Goal: Transaction & Acquisition: Purchase product/service

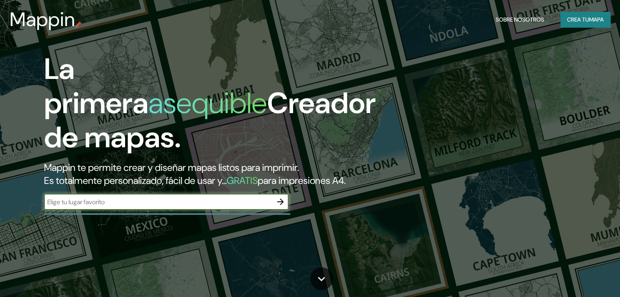
click at [569, 16] on font "Crea tu" at bounding box center [578, 19] width 22 height 7
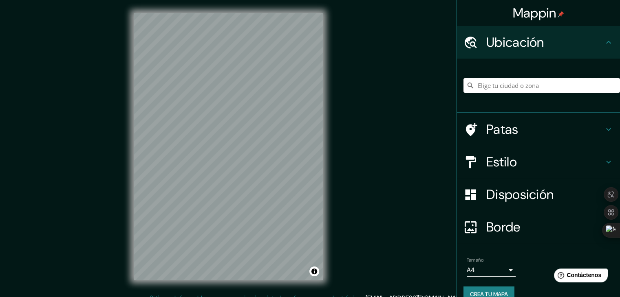
click at [510, 91] on input "Elige tu ciudad o zona" at bounding box center [541, 85] width 156 height 15
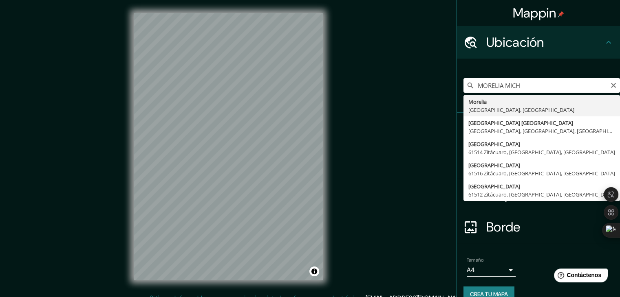
type input "[GEOGRAPHIC_DATA], [GEOGRAPHIC_DATA], [GEOGRAPHIC_DATA]"
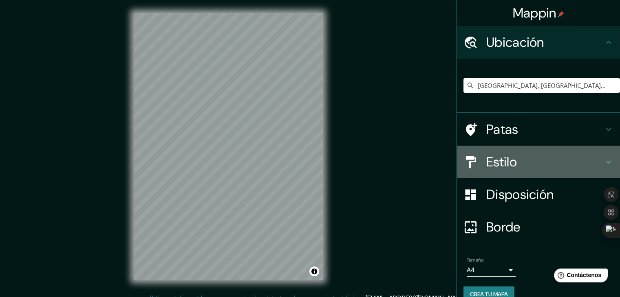
click at [525, 159] on h4 "Estilo" at bounding box center [544, 162] width 117 height 16
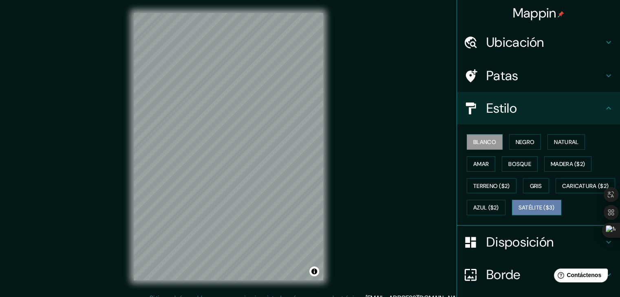
click at [518, 212] on font "Satélite ($3)" at bounding box center [536, 207] width 36 height 7
click at [515, 145] on font "Negro" at bounding box center [524, 142] width 19 height 11
click at [487, 144] on font "Blanco" at bounding box center [484, 141] width 23 height 7
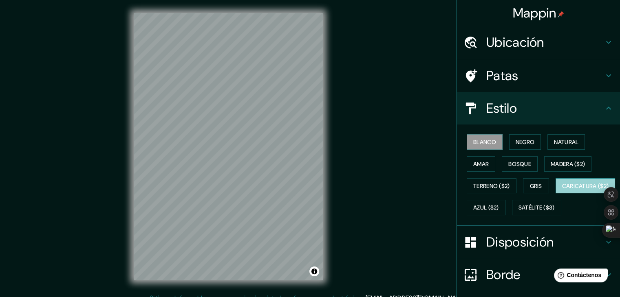
click at [562, 190] on font "Caricatura ($2)" at bounding box center [585, 185] width 47 height 7
click at [124, 57] on div "© Mapbox © OpenStreetMap Improve this map" at bounding box center [228, 147] width 215 height 294
click at [484, 162] on button "Amar" at bounding box center [480, 163] width 29 height 15
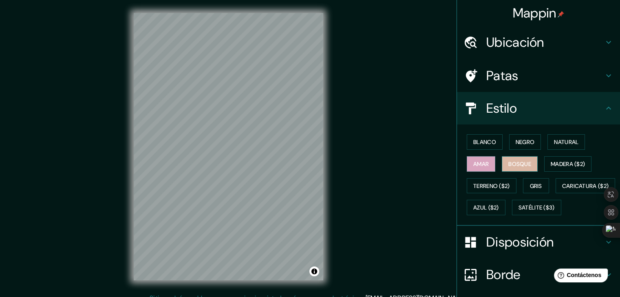
click at [523, 162] on font "Bosque" at bounding box center [519, 163] width 23 height 7
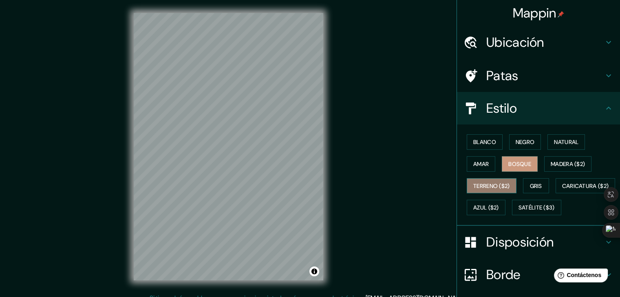
click at [499, 183] on font "Terreno ($2)" at bounding box center [491, 185] width 37 height 7
click at [530, 186] on font "Gris" at bounding box center [535, 185] width 12 height 7
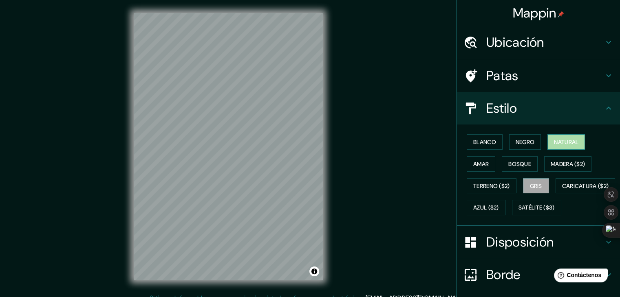
click at [558, 143] on font "Natural" at bounding box center [566, 141] width 24 height 7
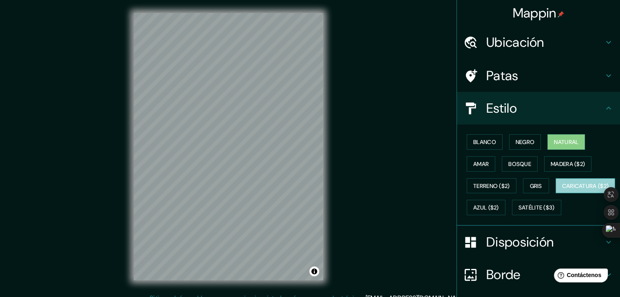
click at [562, 190] on font "Caricatura ($2)" at bounding box center [585, 185] width 47 height 7
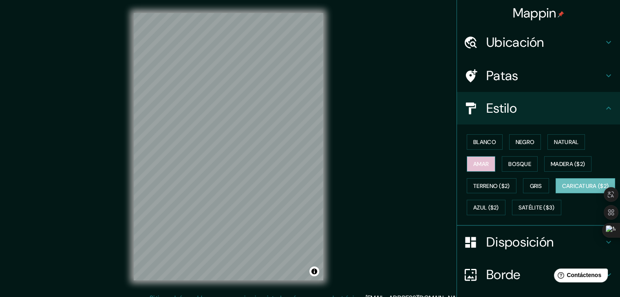
click at [483, 167] on button "Amar" at bounding box center [480, 163] width 29 height 15
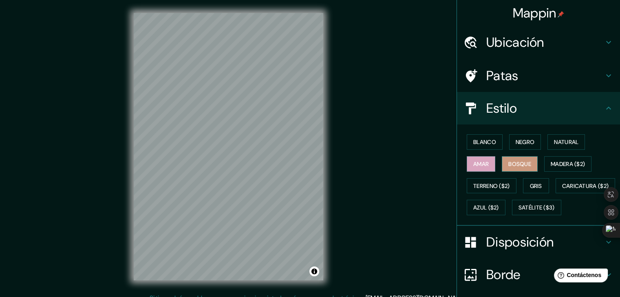
click at [521, 166] on font "Bosque" at bounding box center [519, 163] width 23 height 7
click at [562, 191] on font "Caricatura ($2)" at bounding box center [585, 186] width 47 height 11
